Goal: Task Accomplishment & Management: Manage account settings

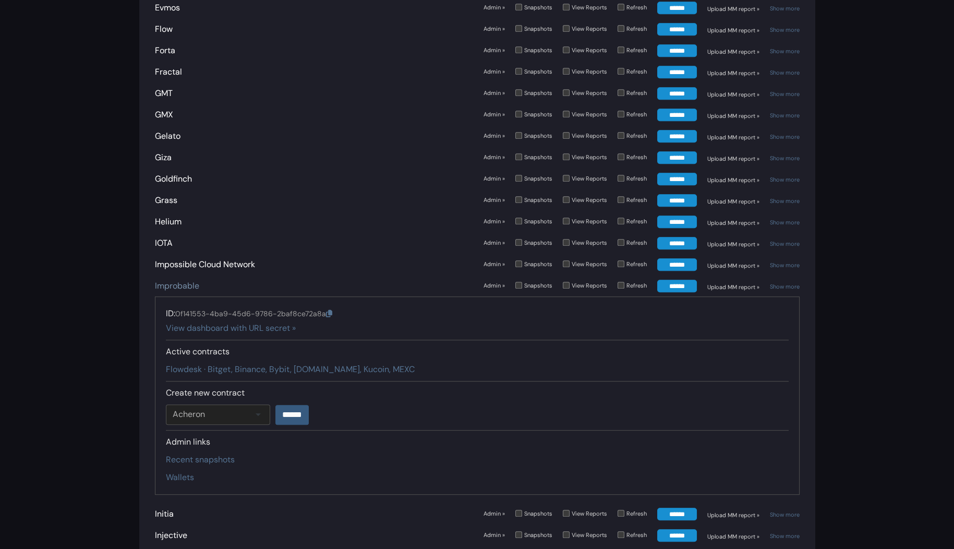
scroll to position [1634, 0]
click at [177, 280] on link "Improbable" at bounding box center [177, 285] width 44 height 11
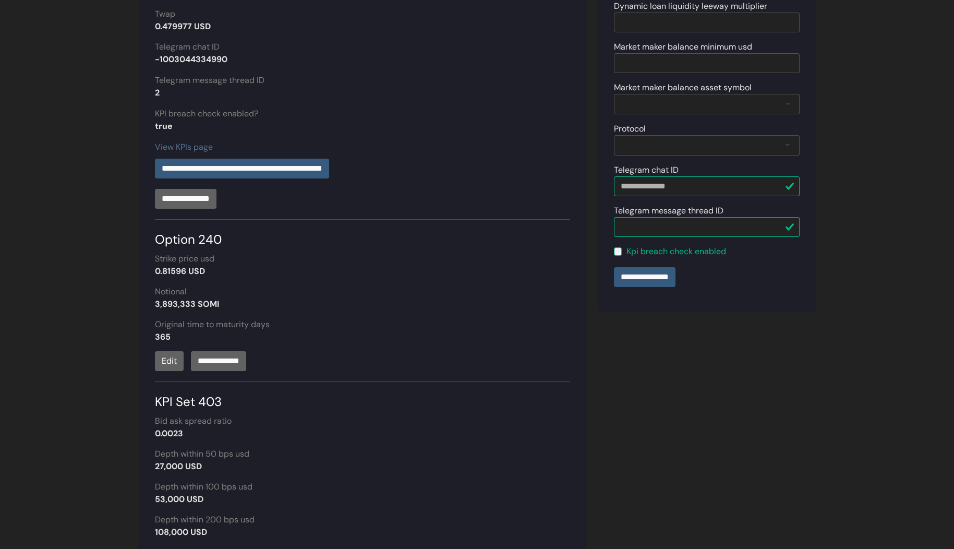
scroll to position [384, 0]
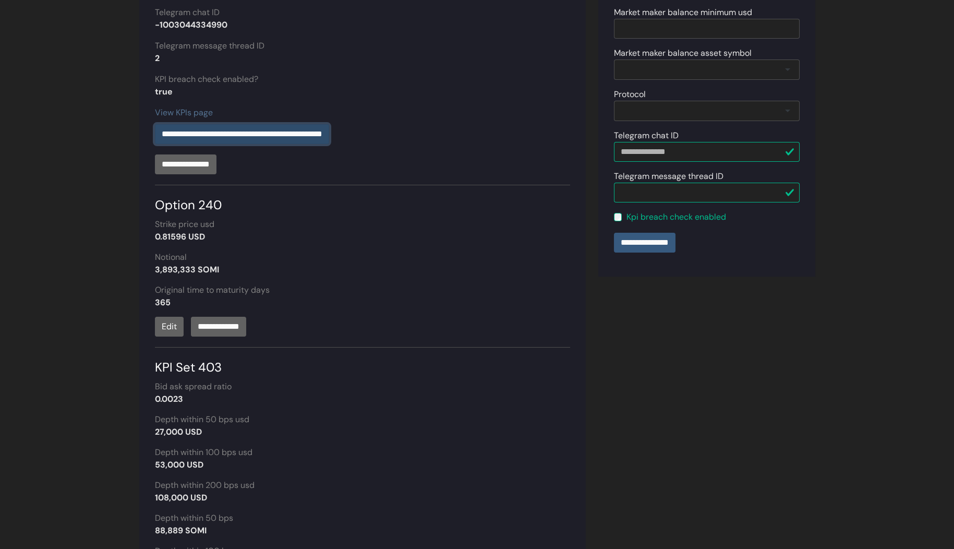
click at [300, 133] on input "**********" at bounding box center [242, 134] width 174 height 20
